Goal: Information Seeking & Learning: Learn about a topic

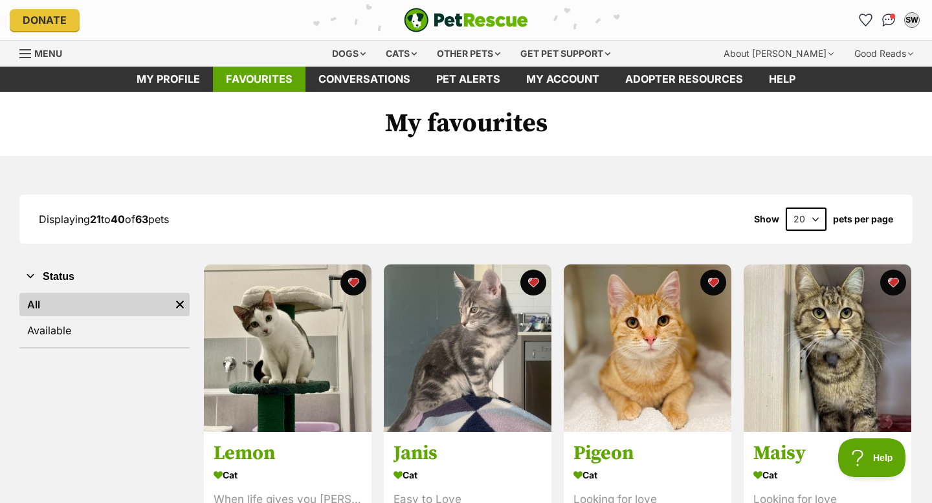
click at [246, 78] on link "Favourites" at bounding box center [259, 79] width 93 height 25
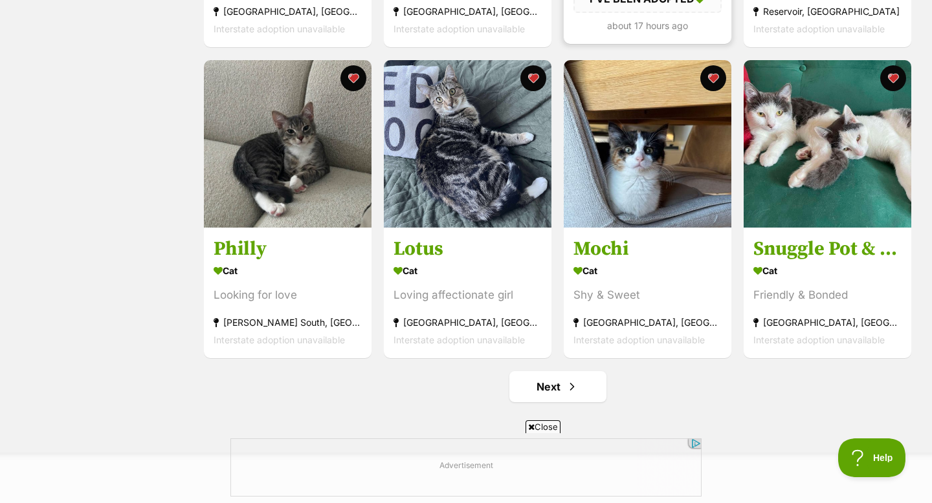
scroll to position [1460, 0]
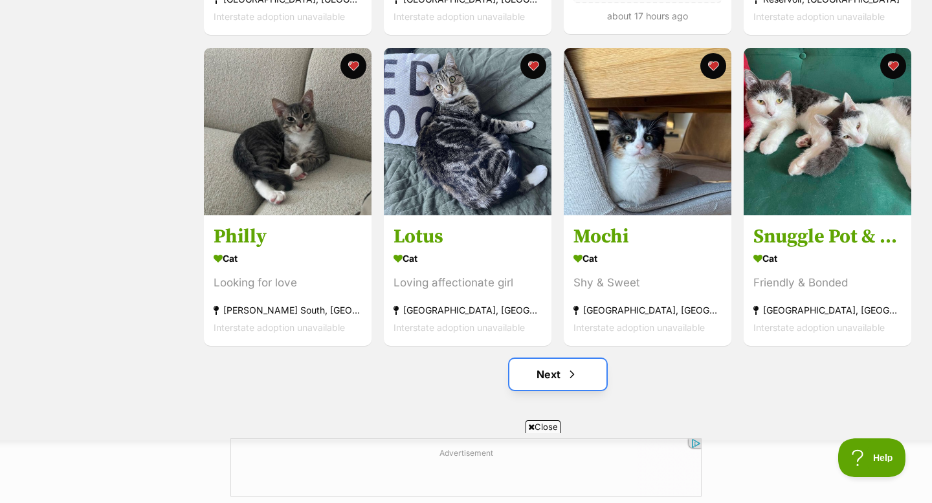
click at [554, 369] on link "Next" at bounding box center [557, 374] width 97 height 31
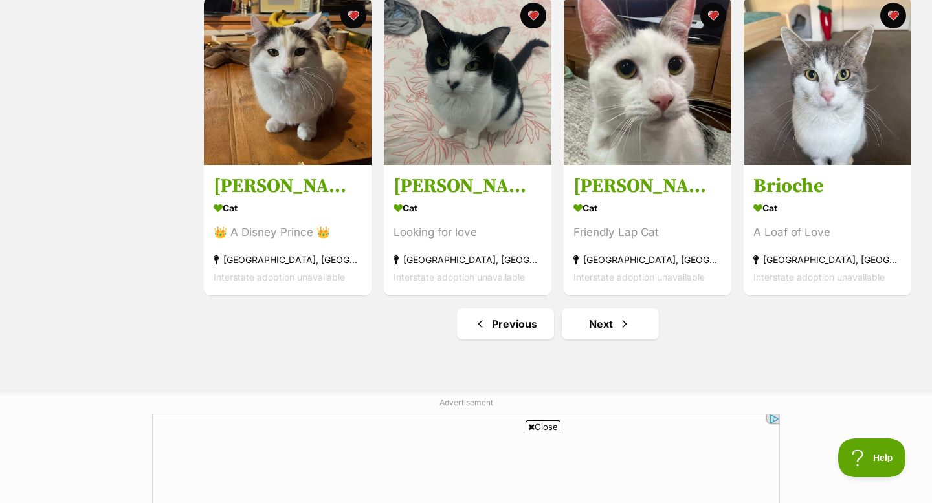
scroll to position [1531, 0]
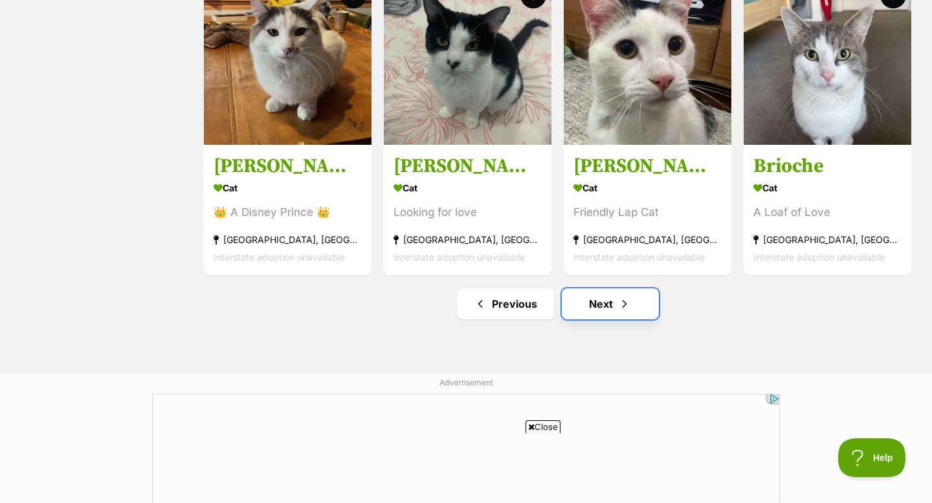
click at [589, 302] on link "Next" at bounding box center [609, 304] width 97 height 31
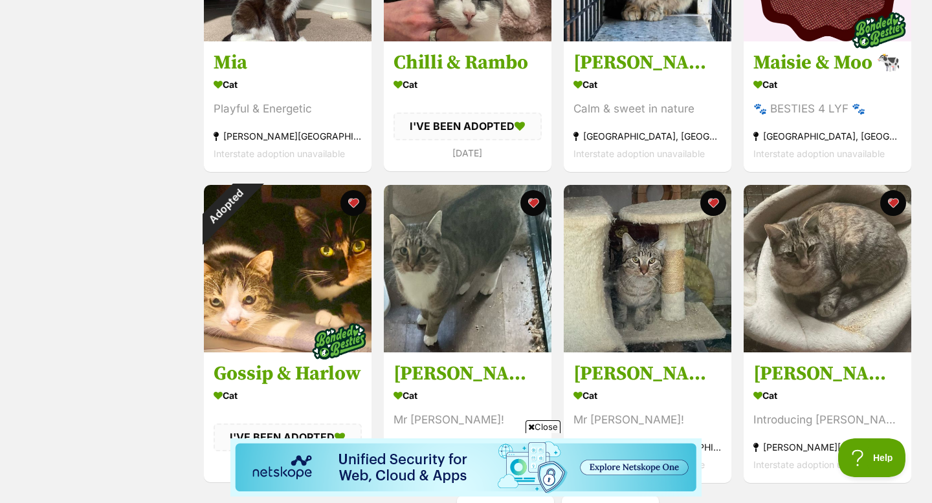
scroll to position [1437, 0]
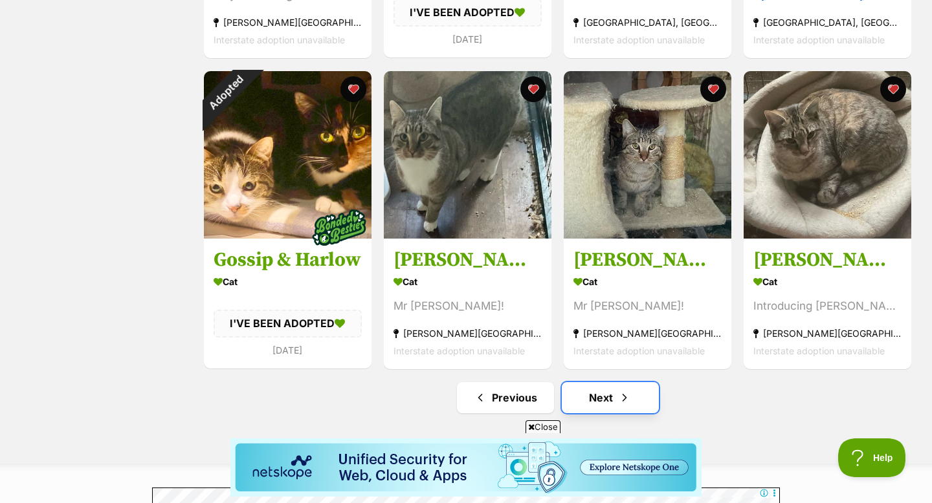
click at [614, 389] on link "Next" at bounding box center [609, 397] width 97 height 31
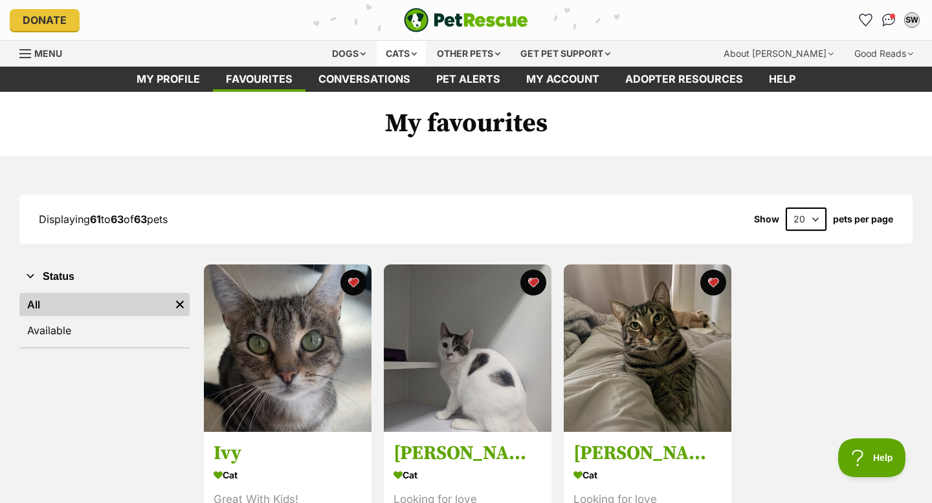
click at [404, 58] on div "Cats" at bounding box center [400, 54] width 49 height 26
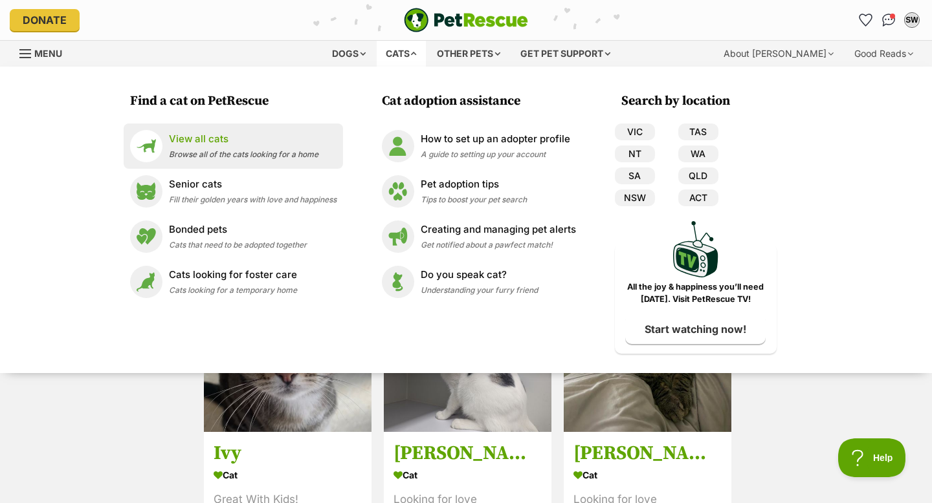
click at [276, 156] on span "Browse all of the cats looking for a home" at bounding box center [243, 154] width 149 height 10
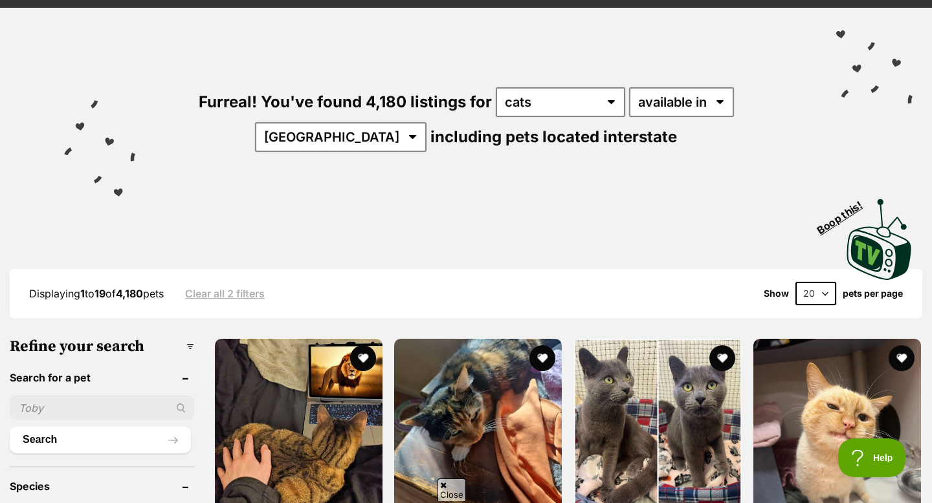
scroll to position [91, 0]
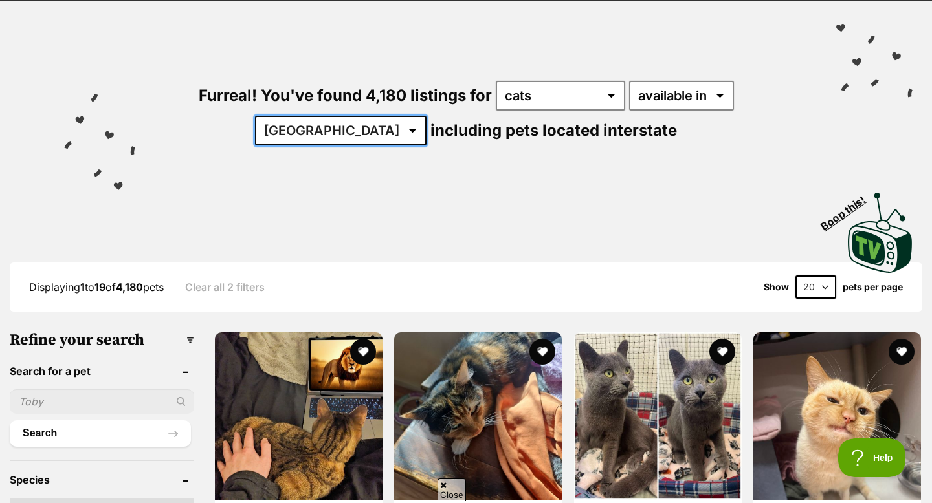
click at [426, 116] on select "Australia ACT NSW NT QLD SA TAS VIC WA" at bounding box center [340, 131] width 171 height 30
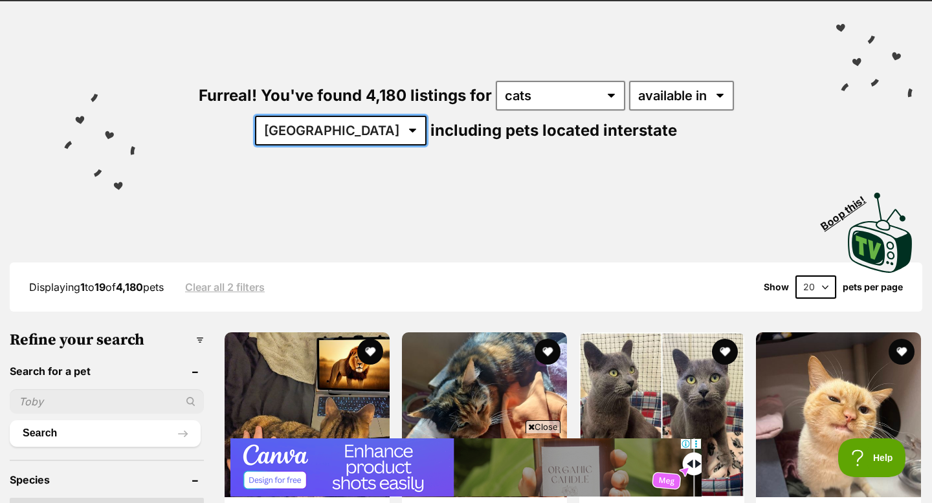
scroll to position [0, 0]
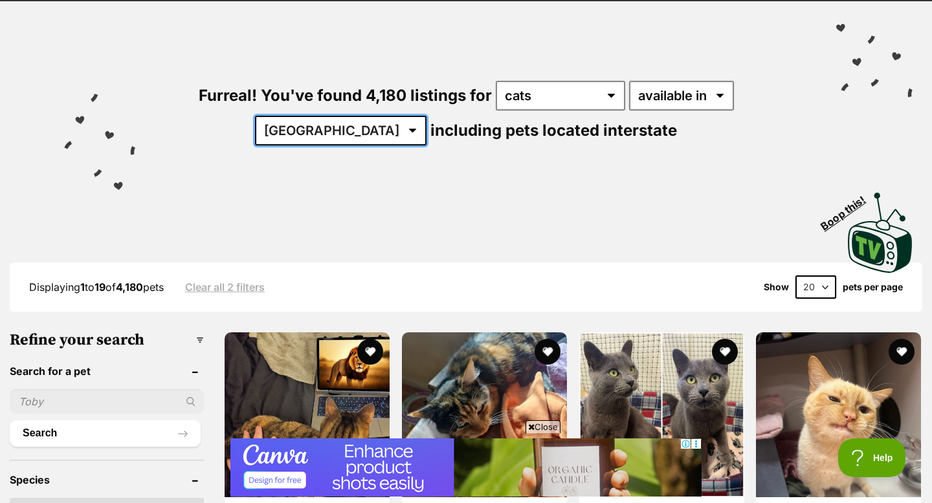
select select "VIC"
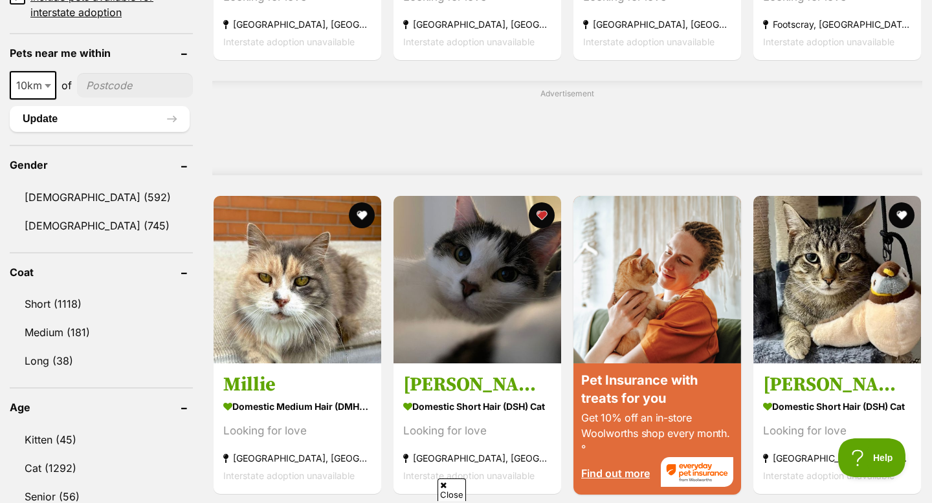
click at [110, 83] on input"] "postcode" at bounding box center [135, 85] width 116 height 25
type input"] "3131"
click at [83, 120] on button "Update" at bounding box center [100, 119] width 180 height 26
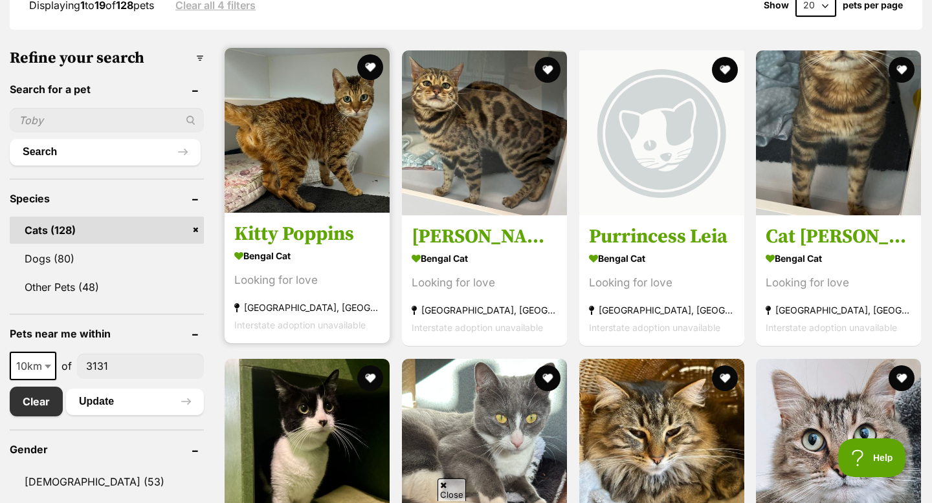
click at [331, 169] on img at bounding box center [306, 130] width 165 height 165
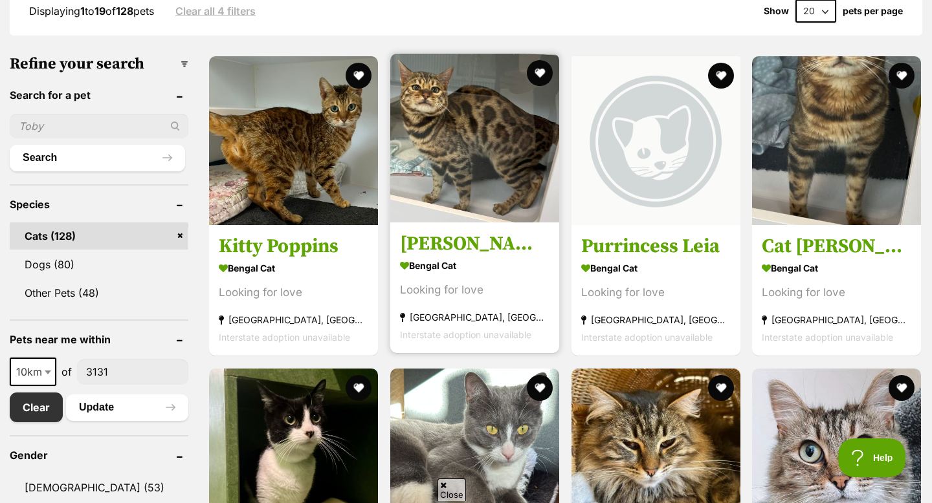
click at [519, 155] on img at bounding box center [474, 138] width 169 height 169
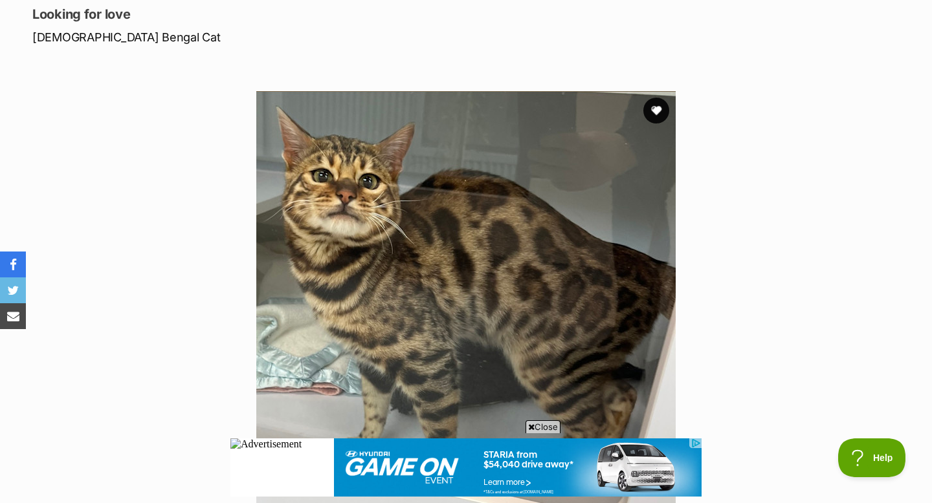
scroll to position [171, 0]
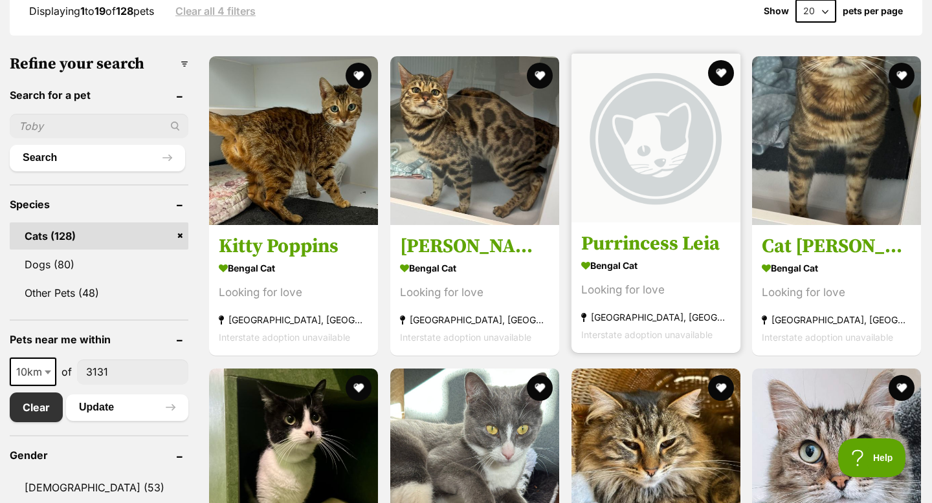
click at [630, 222] on img at bounding box center [655, 138] width 169 height 169
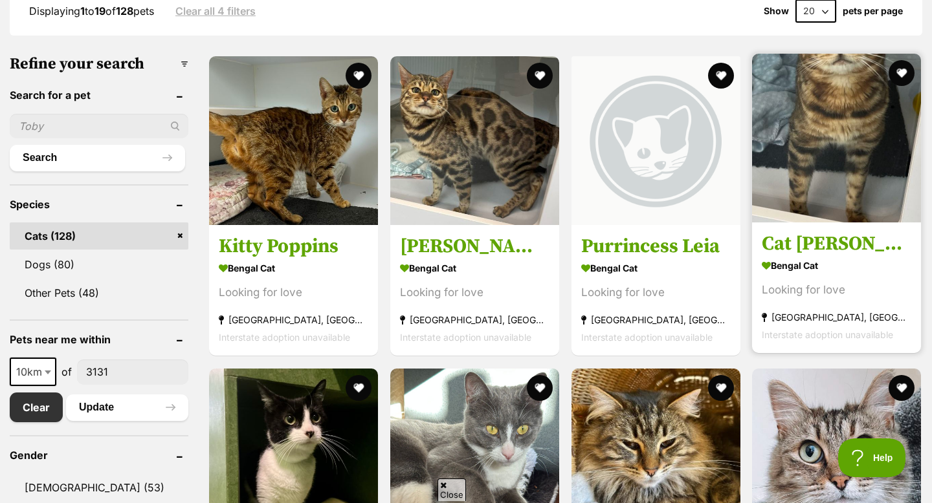
click at [807, 197] on img at bounding box center [836, 138] width 169 height 169
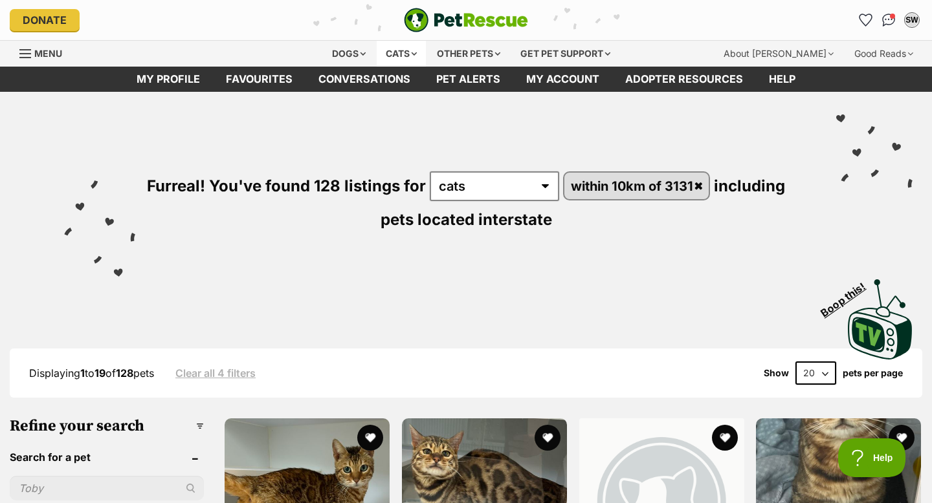
click at [385, 53] on div "Cats" at bounding box center [400, 54] width 49 height 26
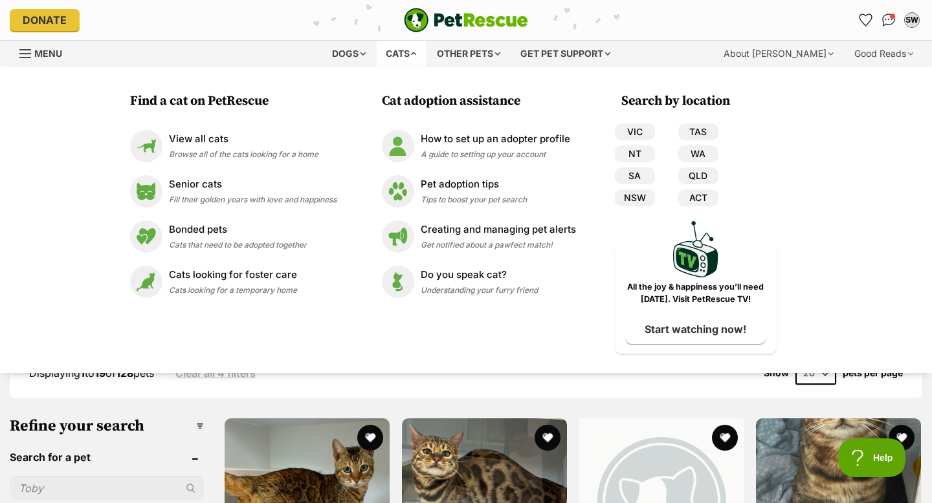
click at [283, 30] on div "Donate" at bounding box center [162, 20] width 304 height 22
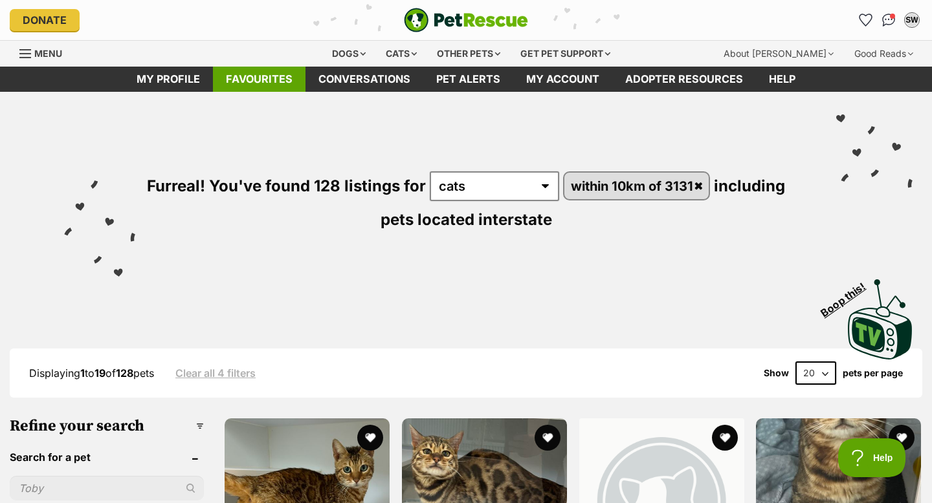
click at [278, 91] on link "Favourites" at bounding box center [259, 79] width 93 height 25
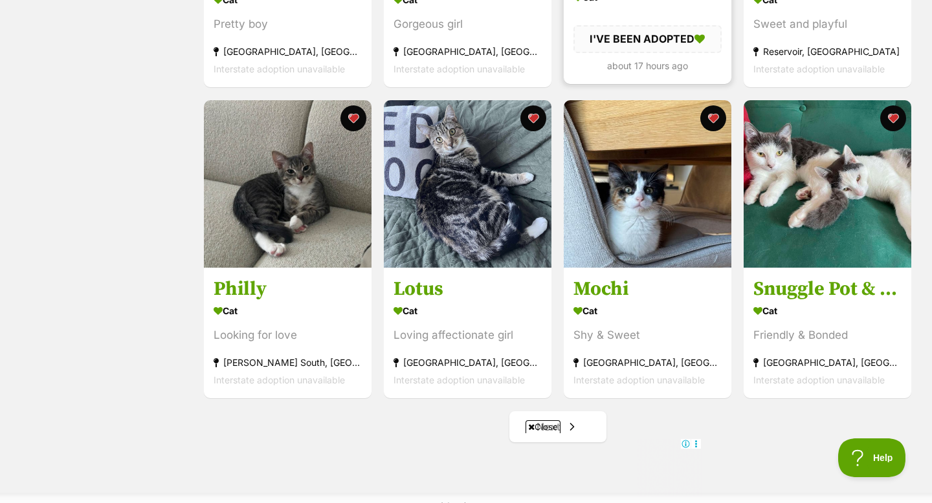
scroll to position [1552, 0]
